Goal: Check status: Check status

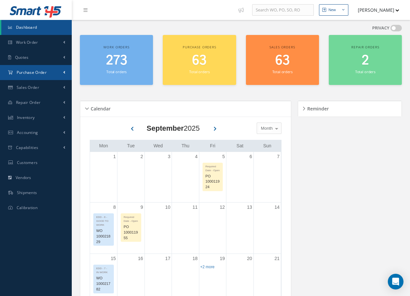
click at [36, 72] on span "Purchase Order" at bounding box center [32, 73] width 30 height 6
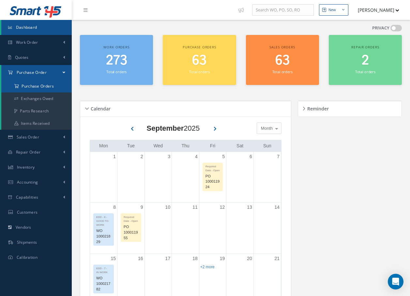
click at [42, 86] on a=1&status_id=2&status_id=3&status_id=5&collapsedFilters"] "Purchase Orders" at bounding box center [36, 86] width 71 height 12
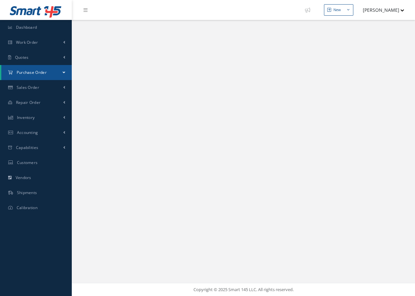
select select "25"
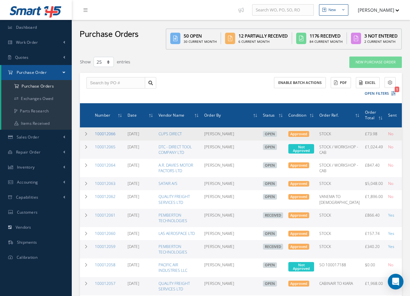
click at [106, 133] on link "100012066" at bounding box center [105, 134] width 21 height 6
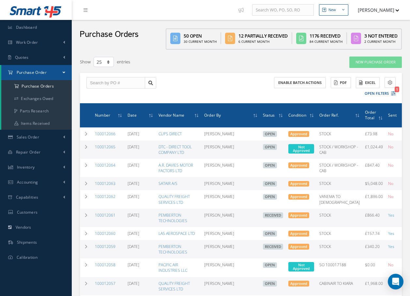
select select "25"
click at [169, 61] on div "Show 10 25 50 100 entries" at bounding box center [172, 62] width 194 height 12
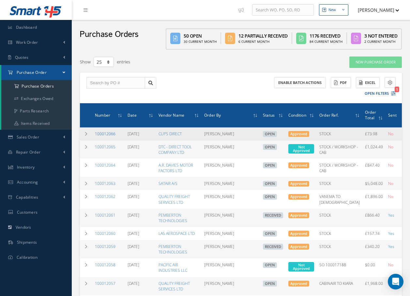
click at [114, 135] on link "100012066" at bounding box center [105, 134] width 21 height 6
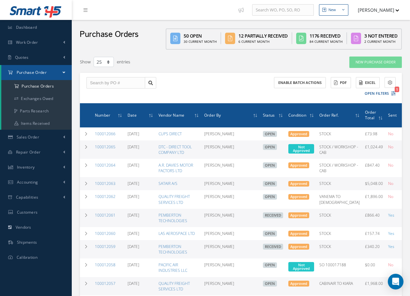
select select "25"
